Goal: Contribute content: Add original content to the website for others to see

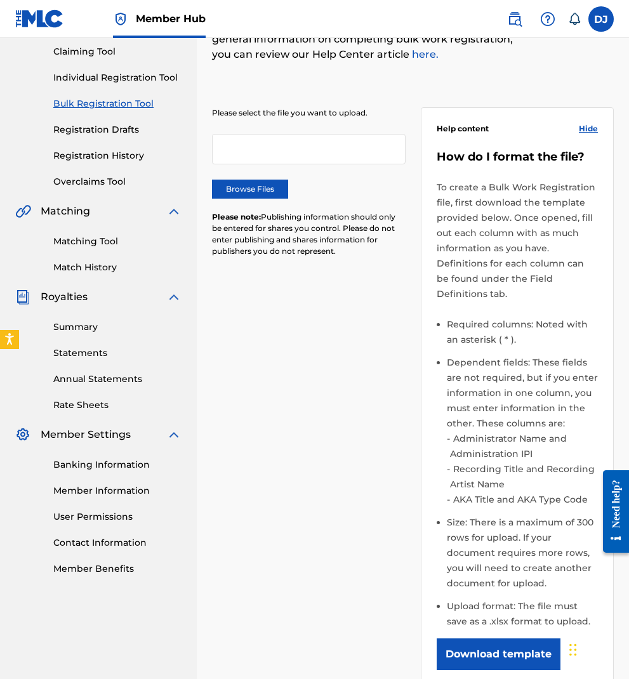
scroll to position [18, 0]
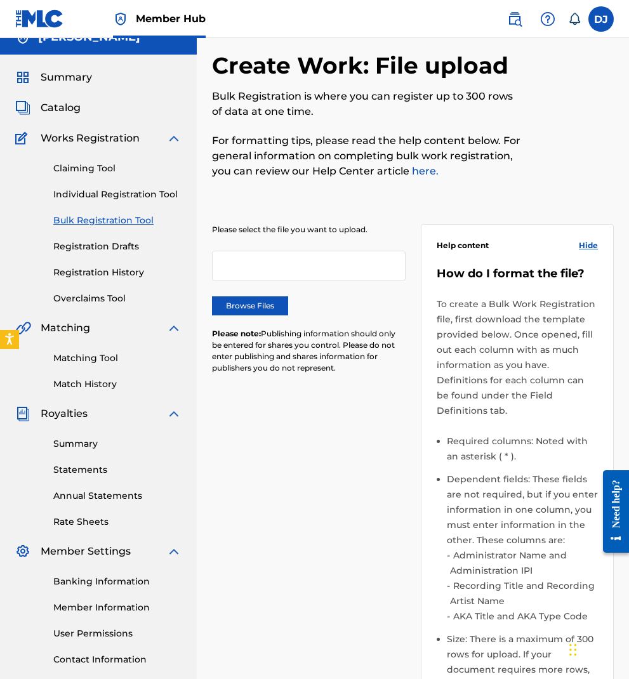
click at [278, 268] on div at bounding box center [309, 266] width 194 height 30
click at [246, 305] on label "Browse Files" at bounding box center [250, 306] width 76 height 19
click at [0, 0] on input "Browse Files" at bounding box center [0, 0] width 0 height 0
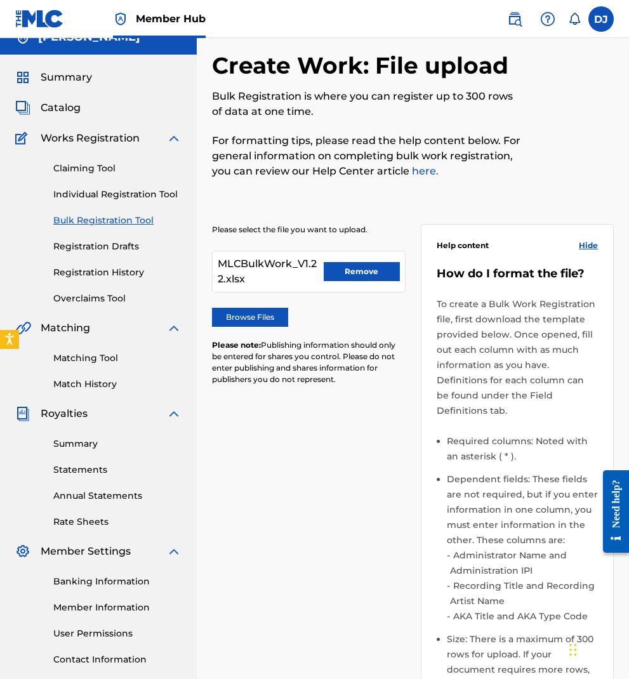
scroll to position [356, 0]
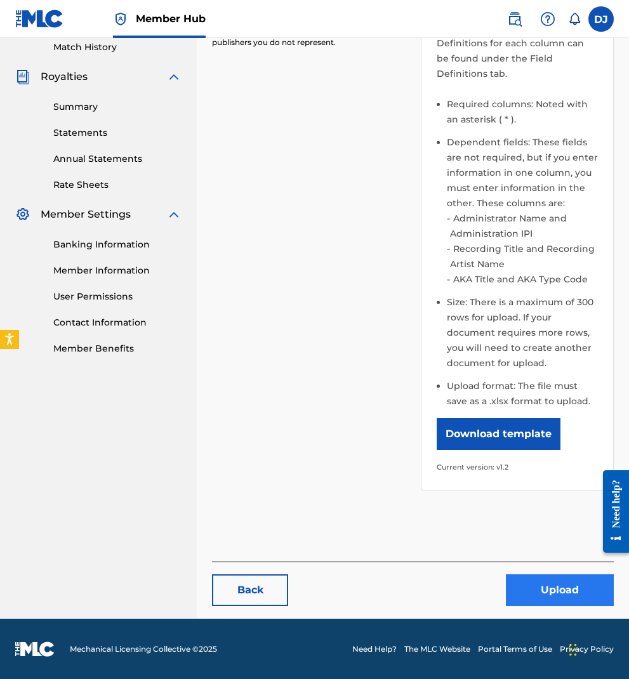
click at [565, 591] on button "Upload" at bounding box center [560, 591] width 108 height 32
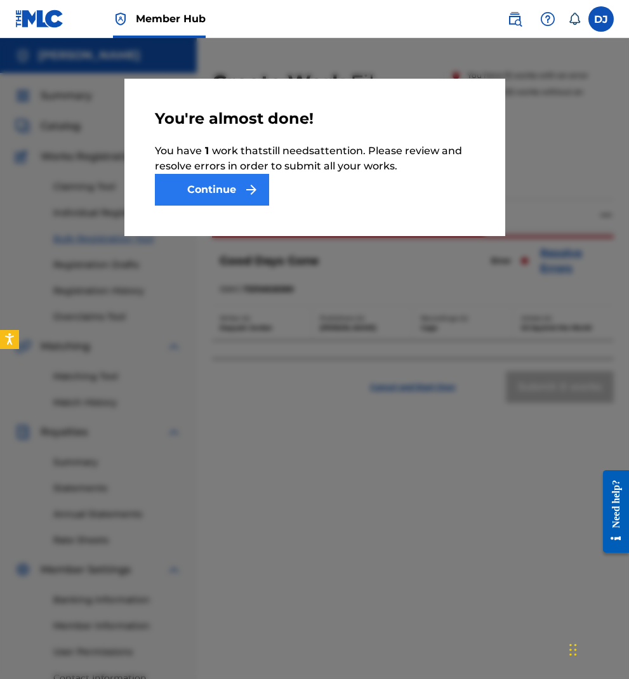
click at [236, 190] on button "Continue" at bounding box center [212, 190] width 114 height 32
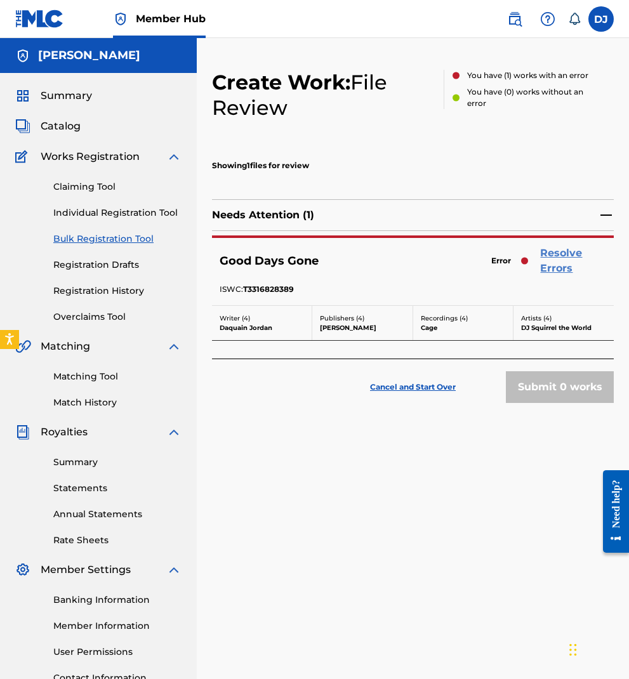
click at [556, 264] on link "Resolve Errors" at bounding box center [573, 261] width 66 height 30
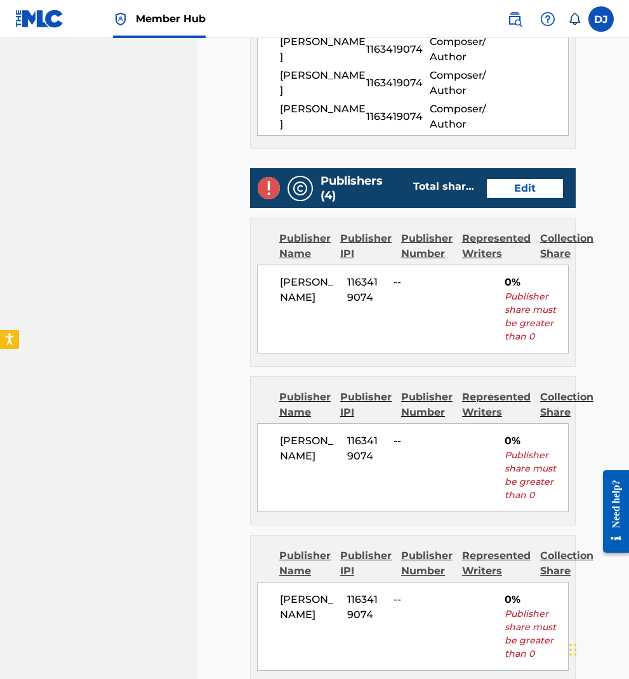
scroll to position [836, 0]
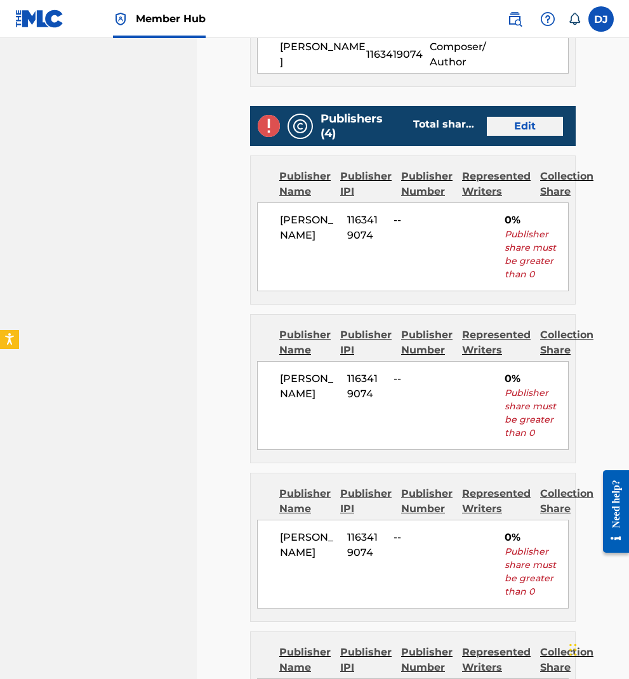
click at [534, 133] on link "Edit" at bounding box center [525, 126] width 76 height 19
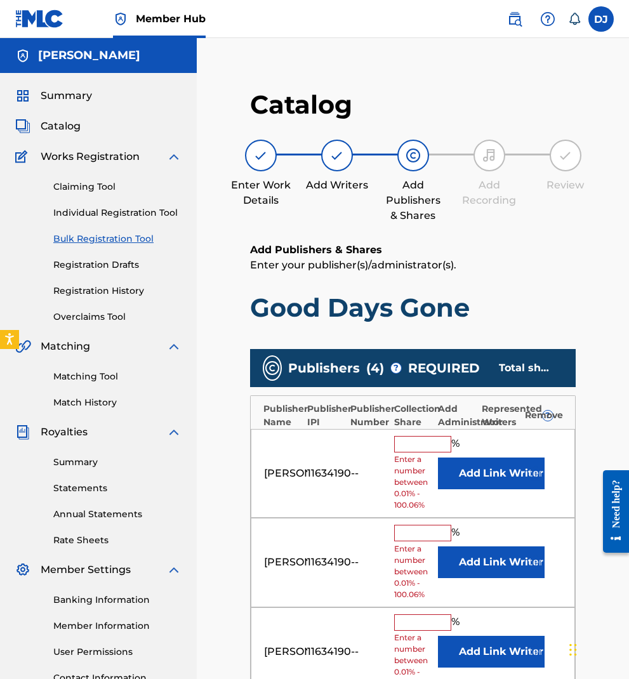
click at [415, 446] on input "text" at bounding box center [422, 444] width 57 height 17
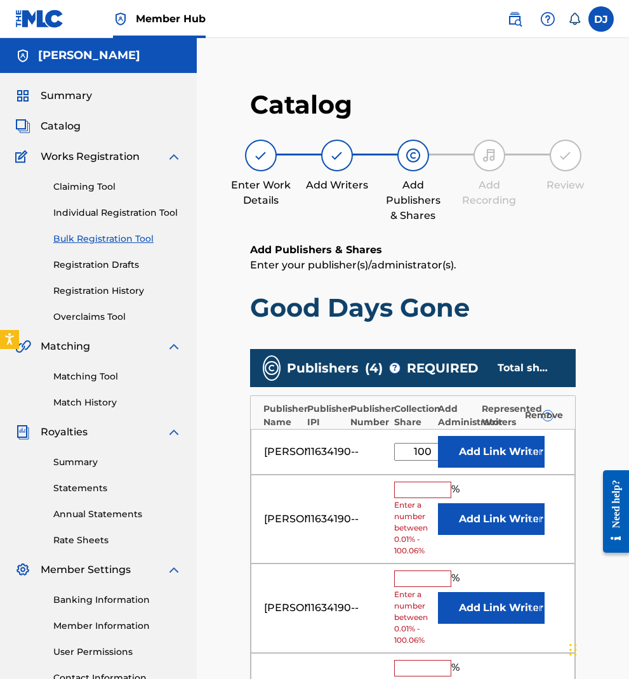
type input "100"
click at [416, 488] on input "text" at bounding box center [422, 490] width 57 height 17
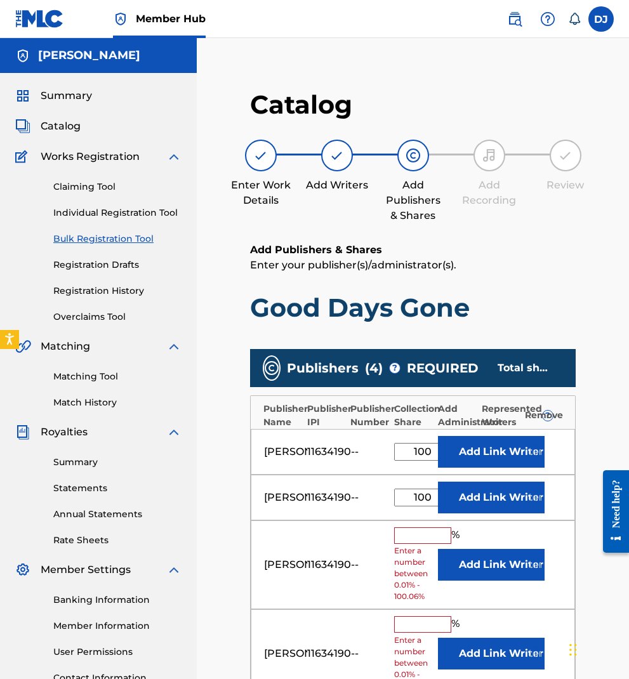
type input "100"
click at [418, 538] on input "text" at bounding box center [422, 536] width 57 height 17
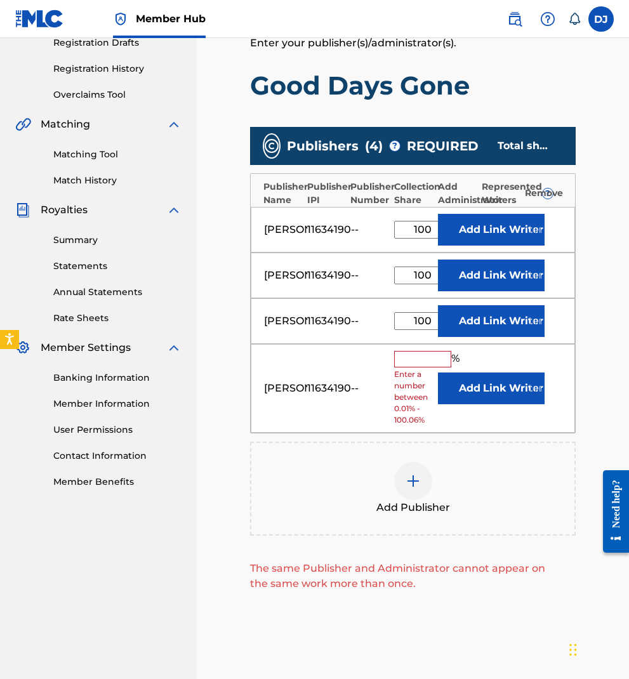
scroll to position [361, 0]
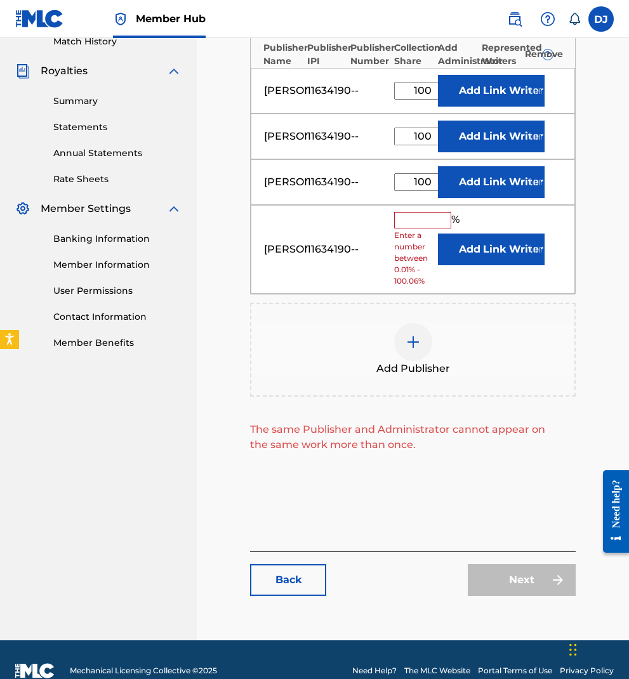
type input "100"
click at [413, 212] on input "text" at bounding box center [422, 220] width 57 height 17
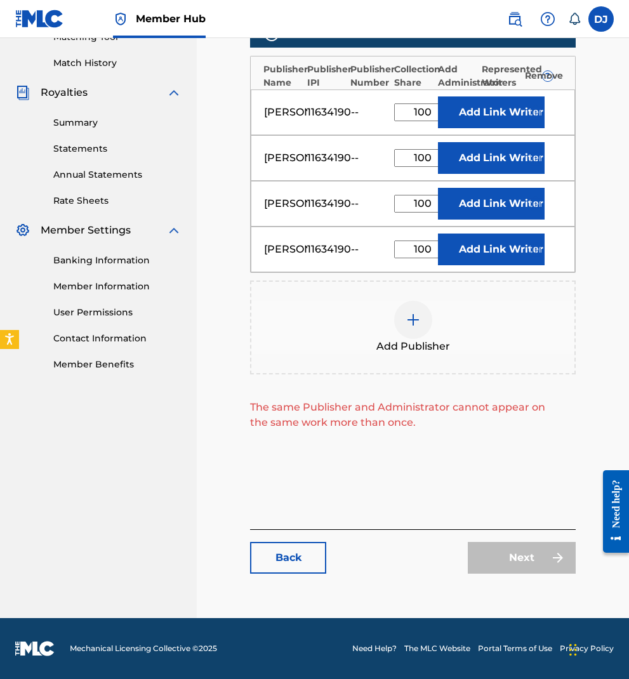
scroll to position [0, 0]
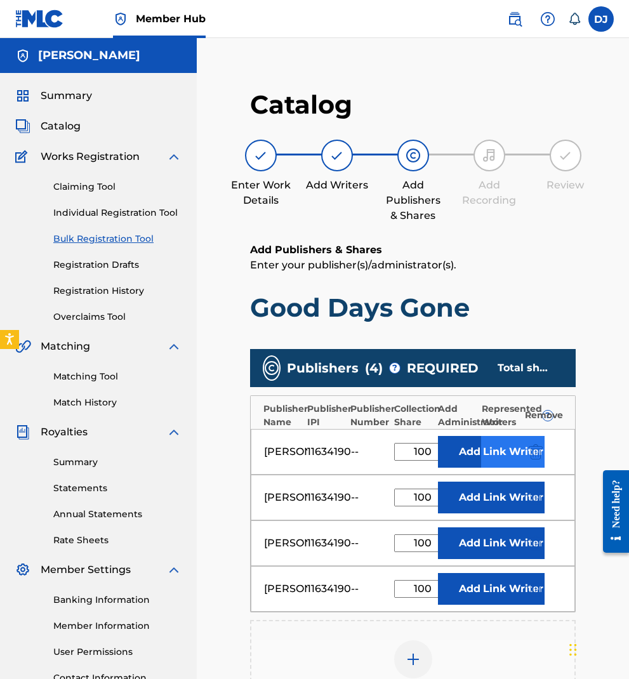
type input "100"
click at [513, 451] on button "Link Writer" at bounding box center [512, 452] width 63 height 32
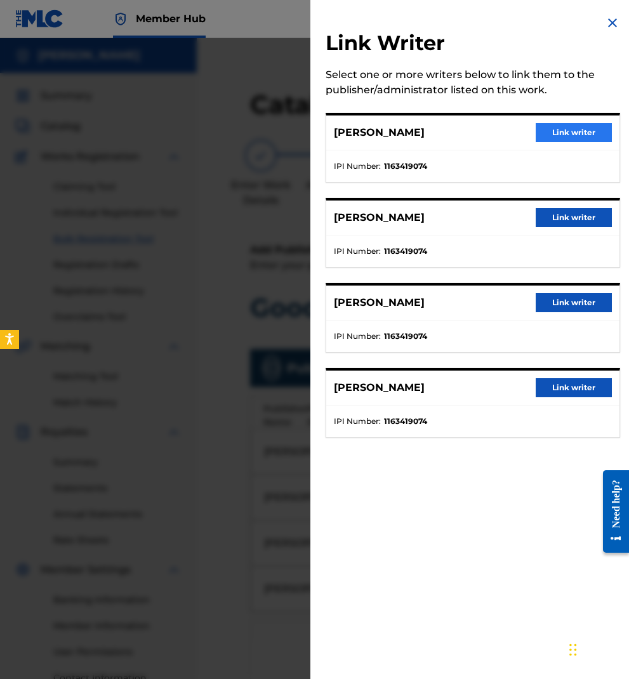
click at [582, 133] on button "Link writer" at bounding box center [574, 132] width 76 height 19
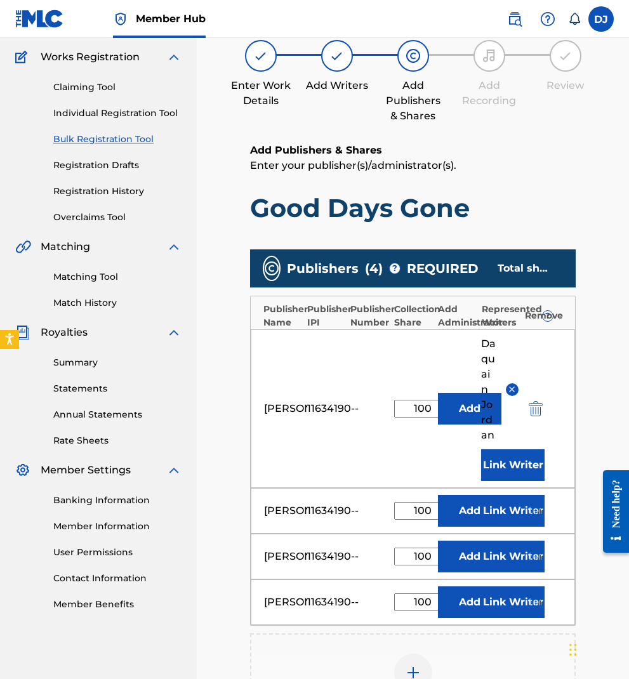
scroll to position [213, 0]
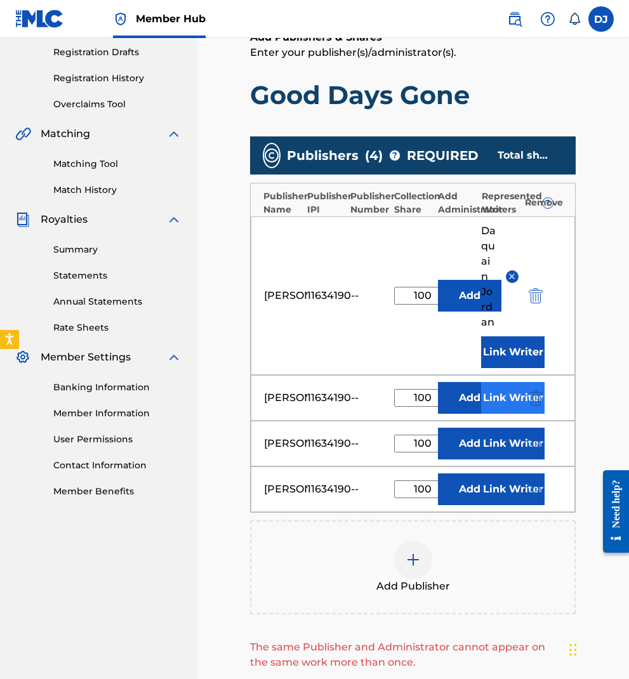
click at [502, 393] on button "Link Writer" at bounding box center [512, 398] width 63 height 32
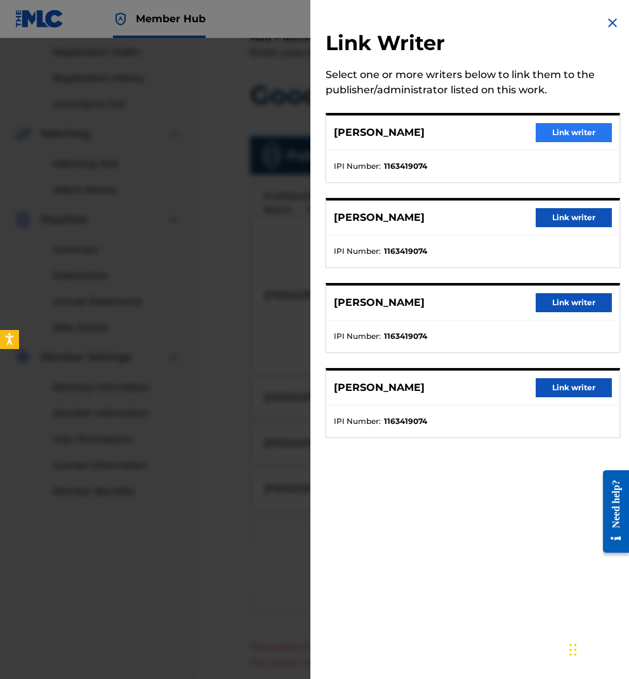
click at [584, 140] on button "Link writer" at bounding box center [574, 132] width 76 height 19
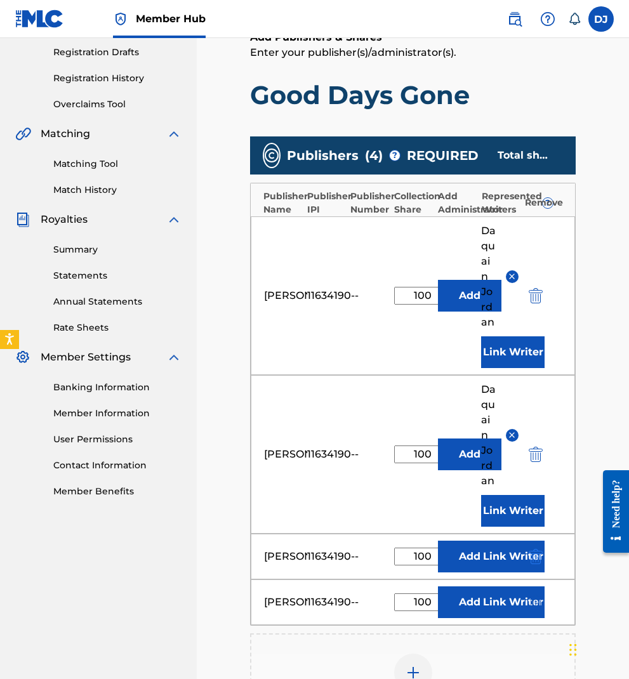
click at [527, 552] on button "submit" at bounding box center [534, 556] width 19 height 15
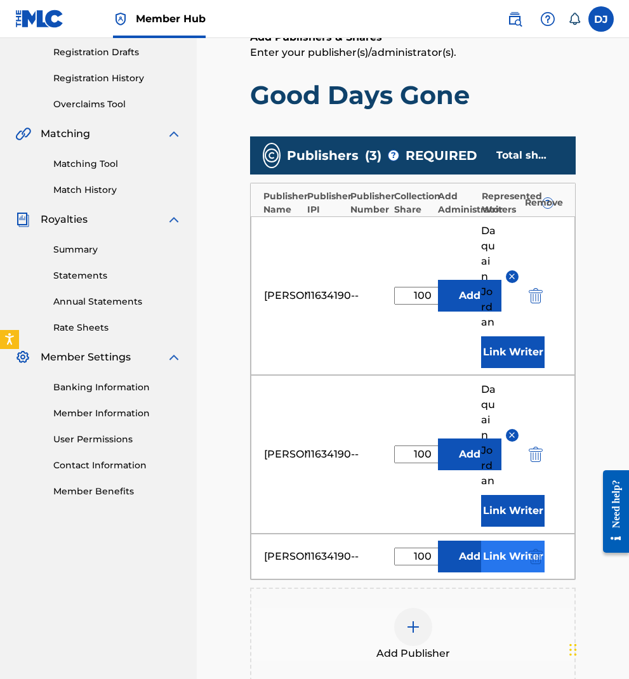
click at [523, 554] on button "Link Writer" at bounding box center [512, 557] width 63 height 32
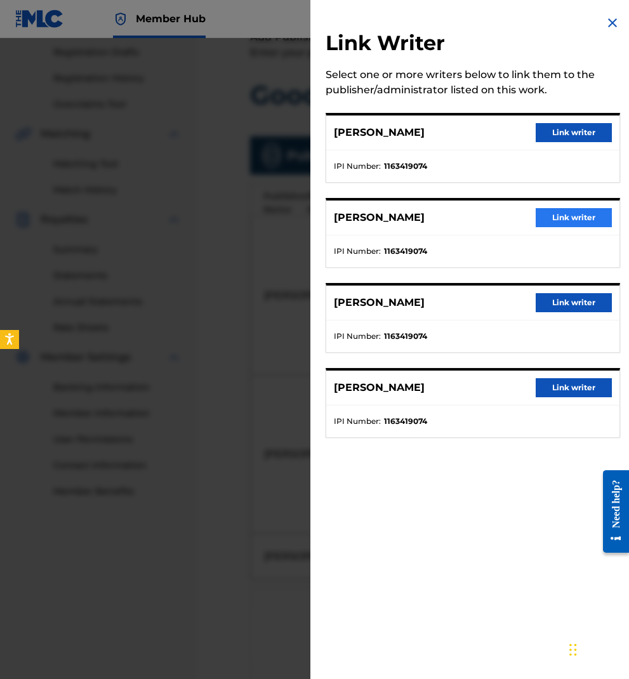
click at [570, 214] on button "Link writer" at bounding box center [574, 217] width 76 height 19
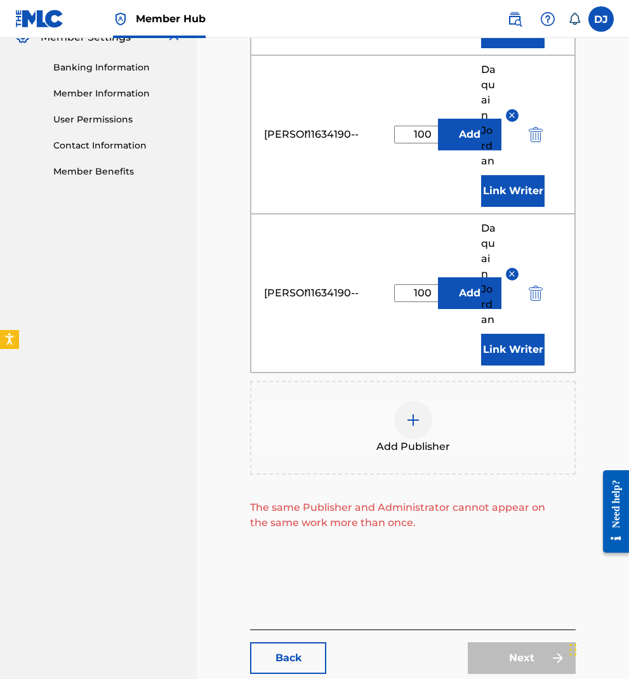
scroll to position [496, 0]
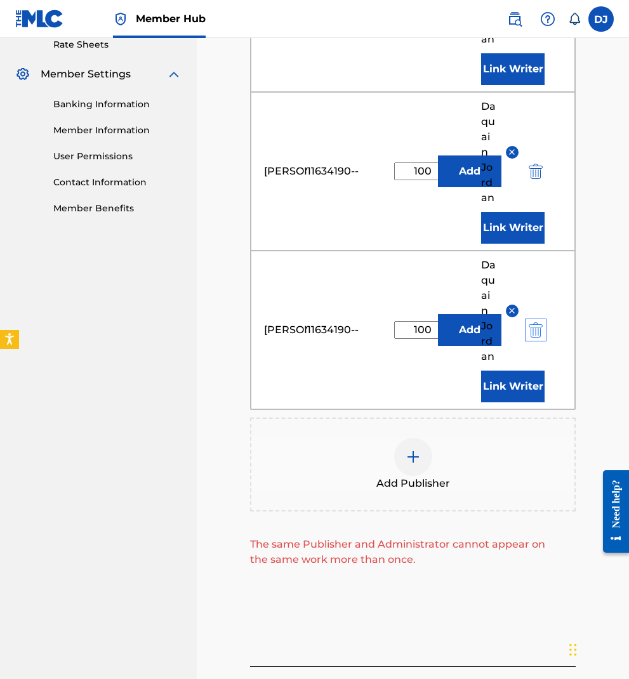
click at [535, 328] on img "submit" at bounding box center [536, 330] width 14 height 15
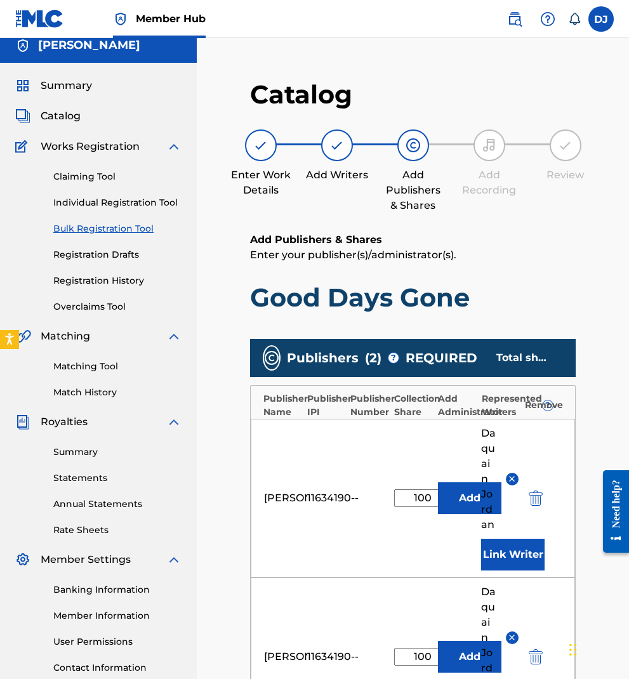
scroll to position [13, 0]
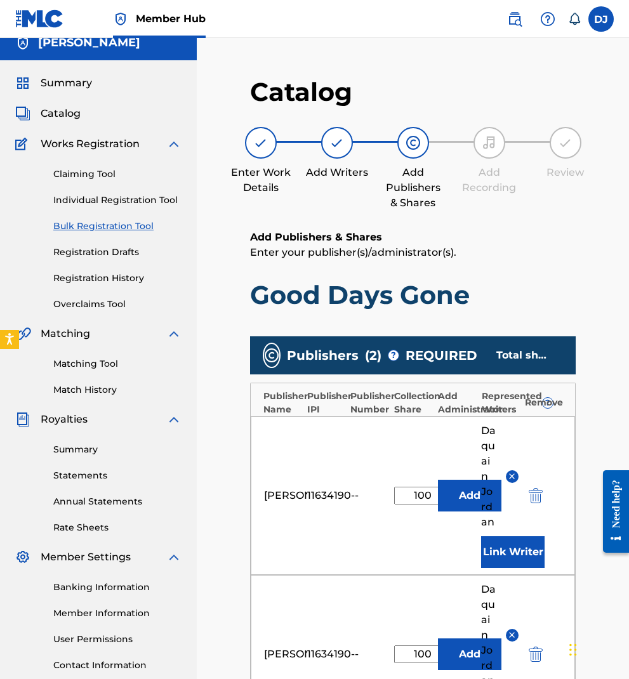
click at [512, 479] on img at bounding box center [512, 477] width 10 height 10
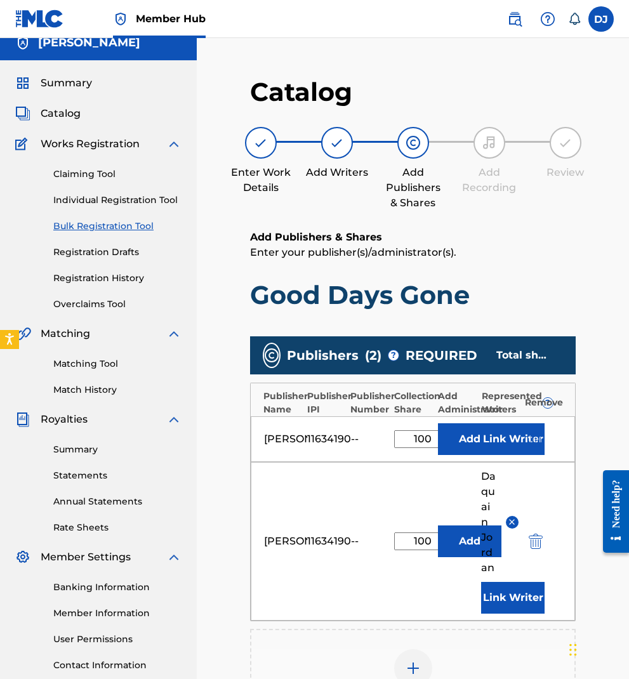
click at [512, 528] on button at bounding box center [512, 522] width 13 height 13
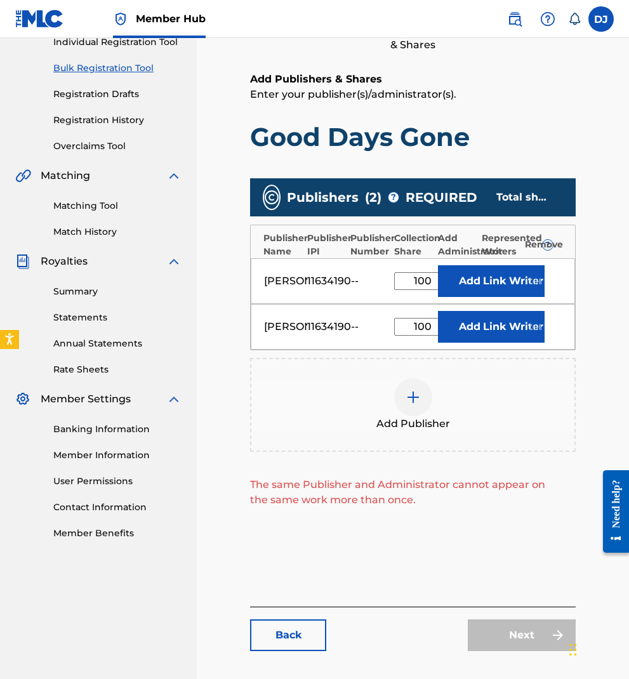
scroll to position [173, 0]
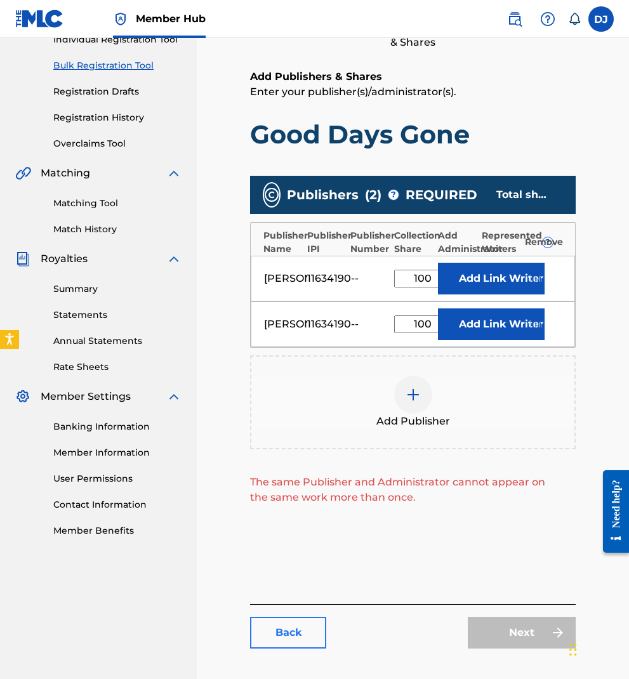
click at [312, 649] on link "Back" at bounding box center [288, 633] width 76 height 32
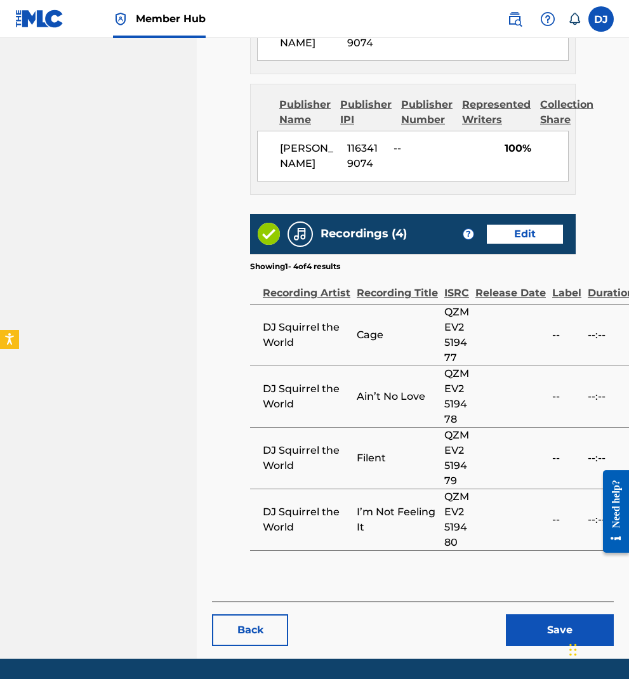
scroll to position [1067, 0]
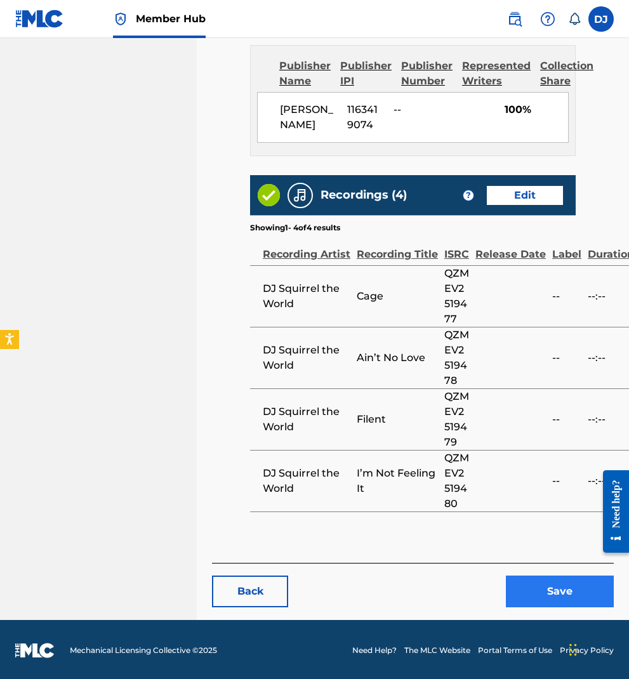
click at [550, 592] on button "Save" at bounding box center [560, 592] width 108 height 32
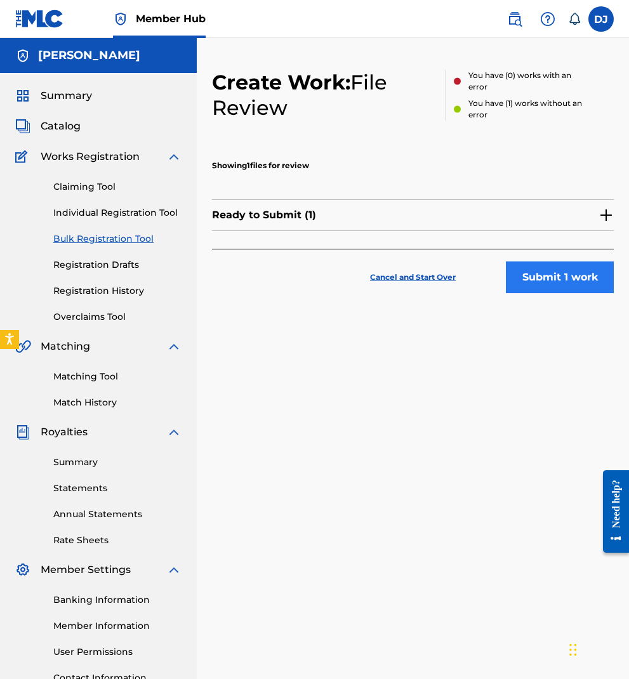
click at [559, 279] on button "Submit 1 work" at bounding box center [560, 278] width 108 height 32
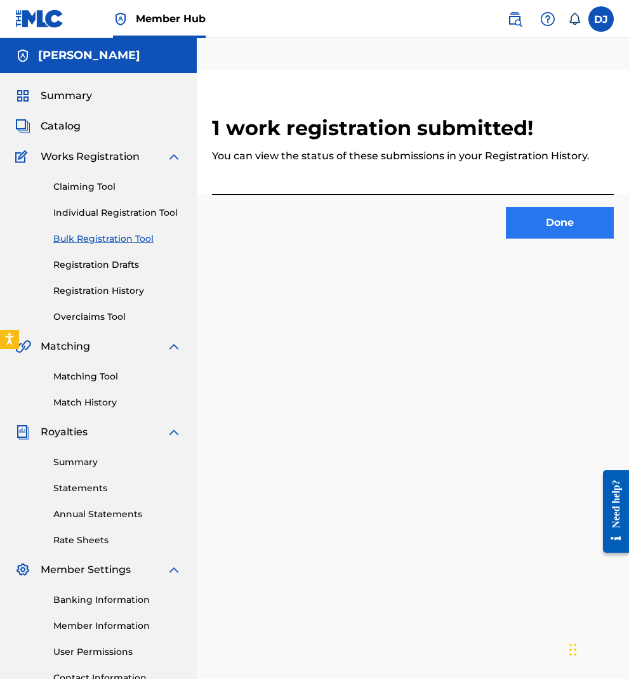
click at [555, 232] on button "Done" at bounding box center [560, 223] width 108 height 32
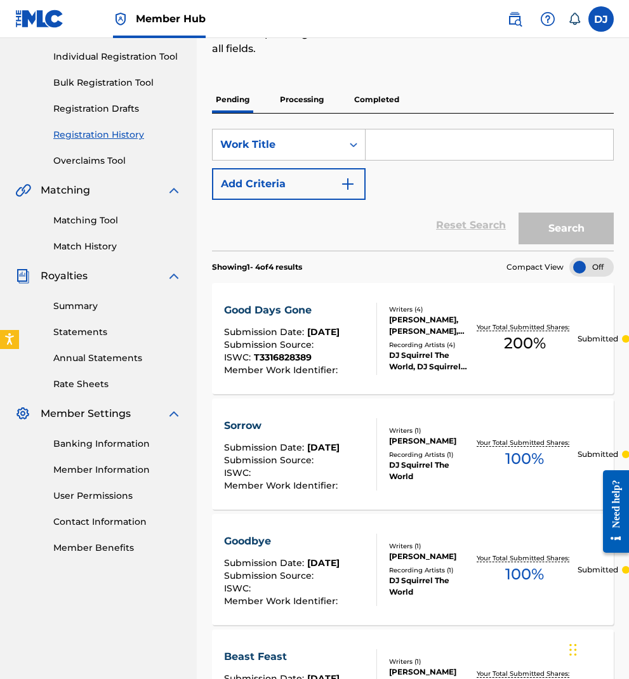
scroll to position [195, 0]
